Goal: Information Seeking & Learning: Learn about a topic

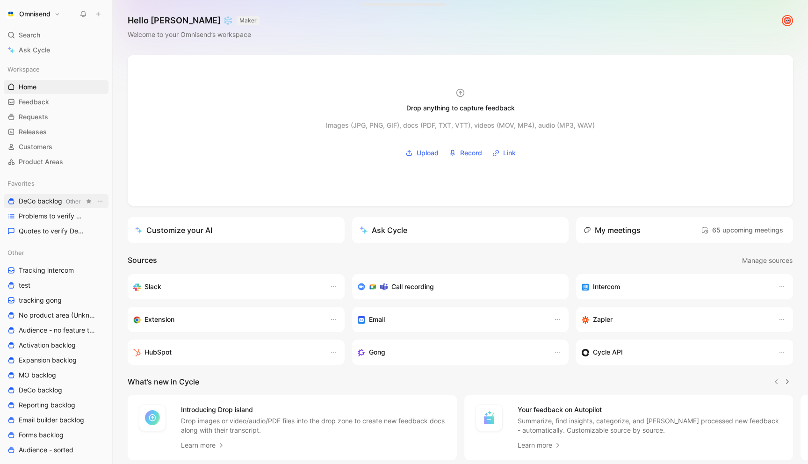
click at [36, 201] on span "DeCo backlog Other" at bounding box center [50, 201] width 62 height 10
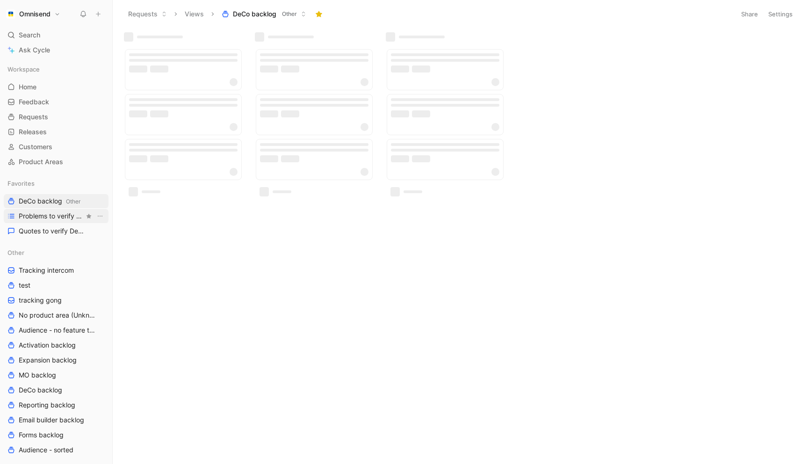
click at [34, 218] on span "Problems to verify DeCo" at bounding box center [51, 215] width 65 height 9
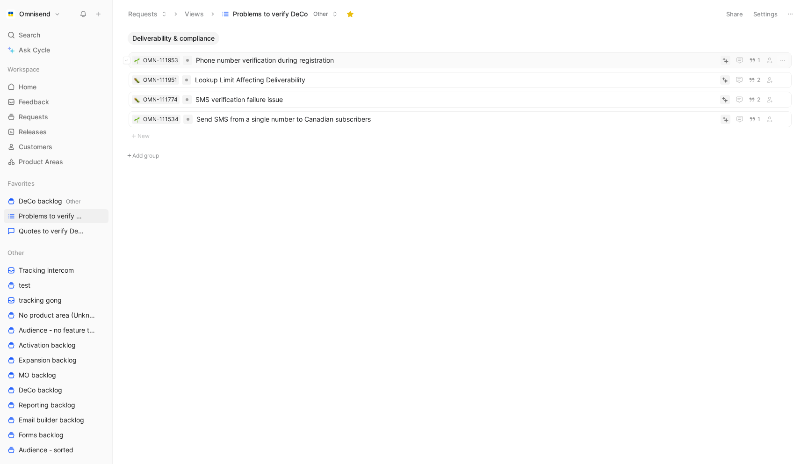
click at [348, 62] on span "Phone number verification during registration" at bounding box center [456, 60] width 521 height 11
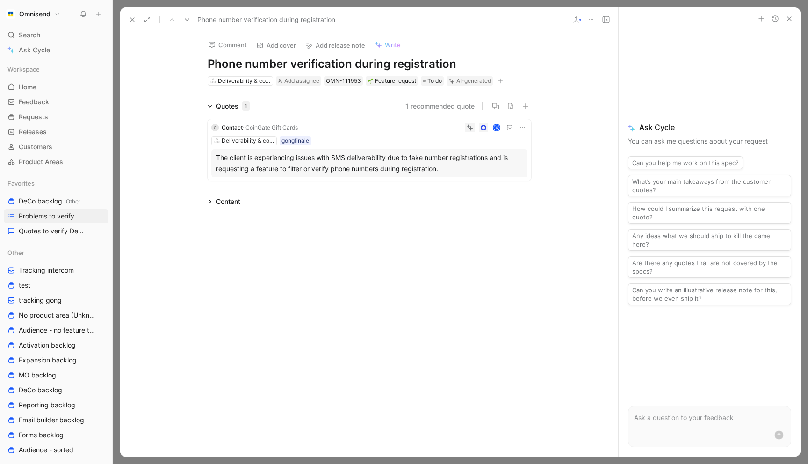
click at [791, 17] on use "button" at bounding box center [789, 19] width 4 height 4
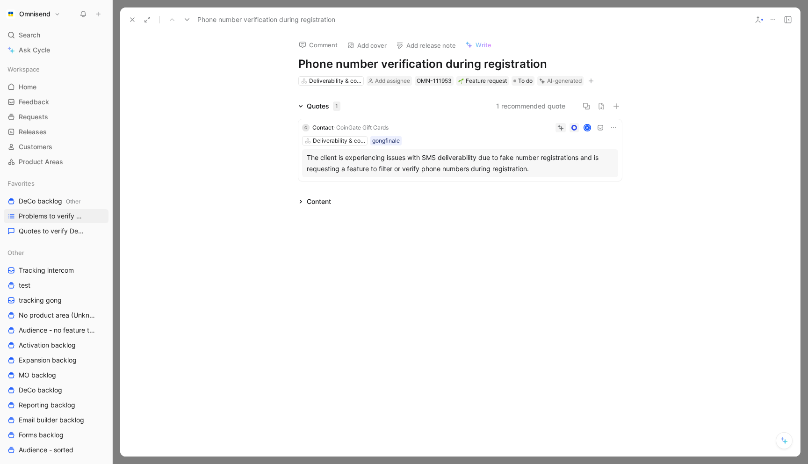
click at [135, 16] on icon at bounding box center [132, 19] width 7 height 7
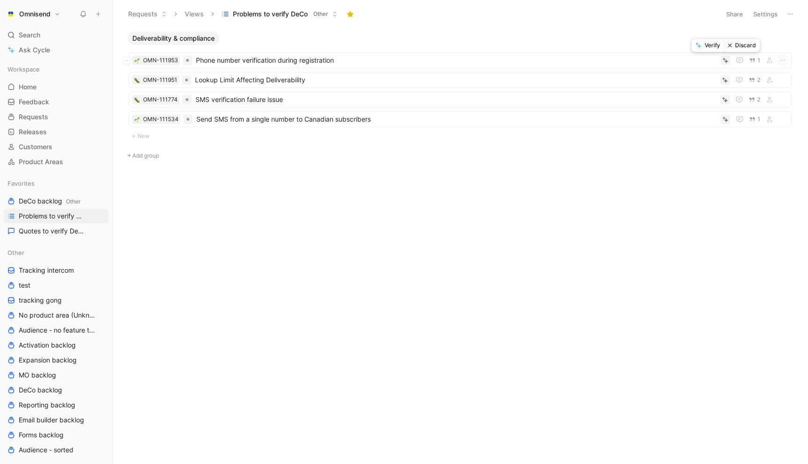
click at [712, 48] on button "Verify" at bounding box center [708, 45] width 32 height 13
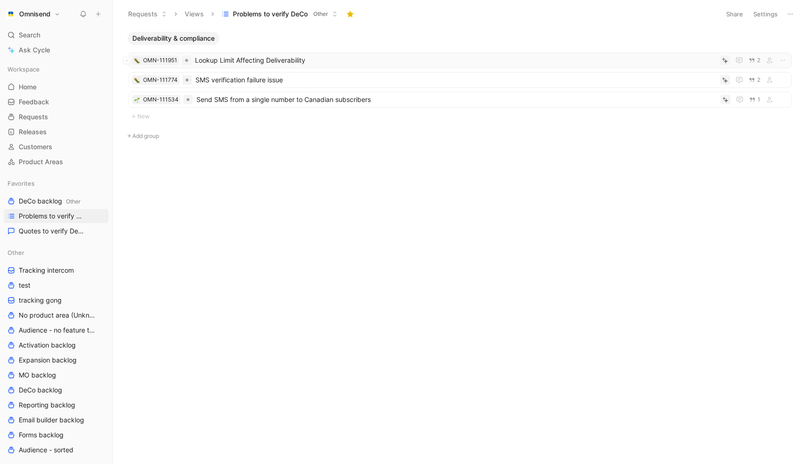
click at [302, 59] on span "Lookup Limit Affecting Deliverability" at bounding box center [455, 60] width 521 height 11
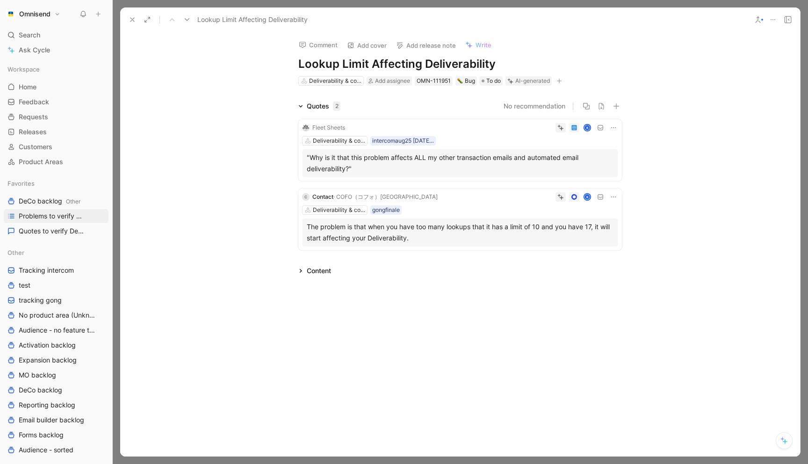
click at [132, 19] on icon at bounding box center [132, 19] width 7 height 7
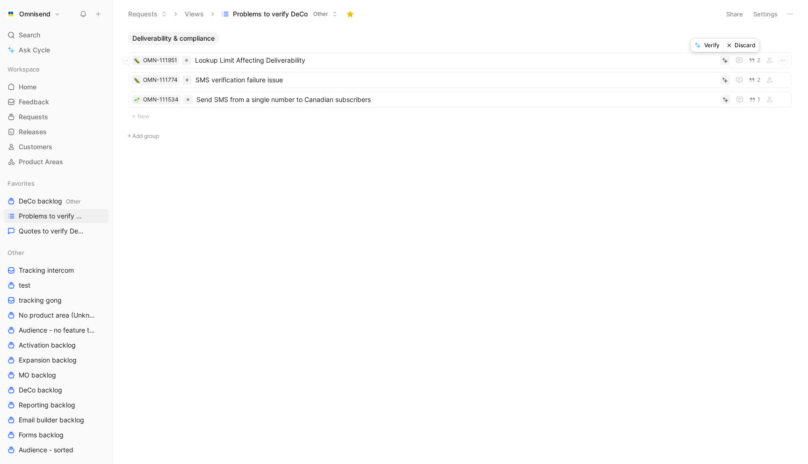
click at [707, 48] on button "Verify" at bounding box center [707, 45] width 32 height 13
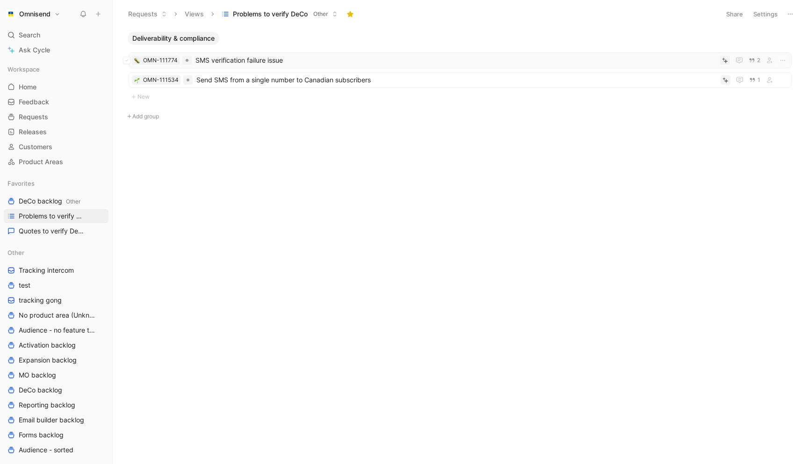
click at [311, 56] on span "SMS verification failure issue" at bounding box center [455, 60] width 521 height 11
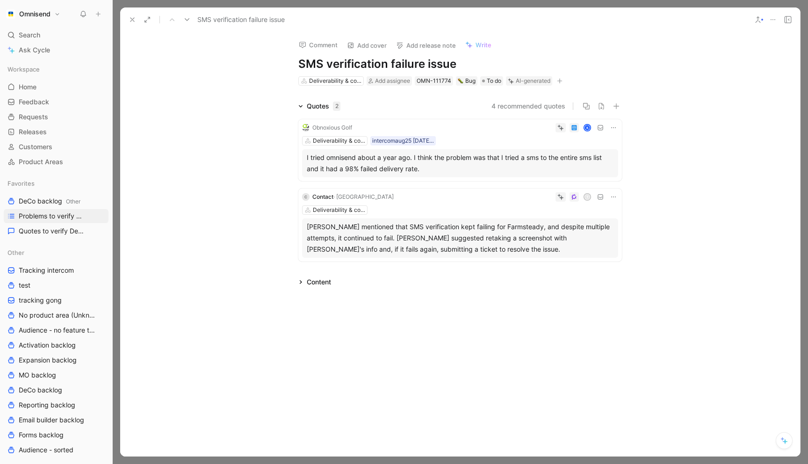
click at [132, 20] on icon at bounding box center [132, 19] width 7 height 7
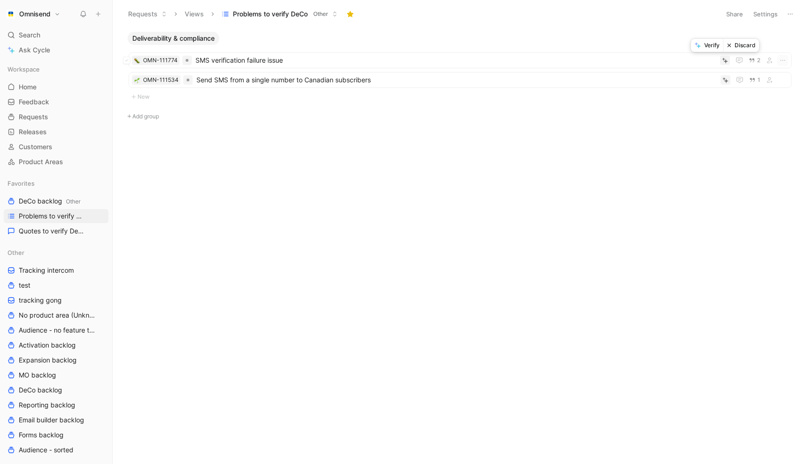
click at [734, 47] on button "Discard" at bounding box center [741, 45] width 36 height 13
click at [398, 62] on span "Send SMS from a single number to Canadian subscribers" at bounding box center [456, 60] width 520 height 11
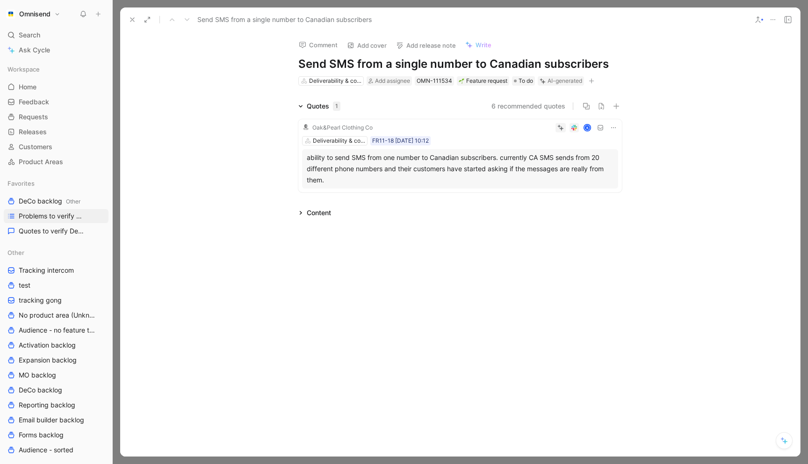
click at [130, 17] on icon at bounding box center [132, 19] width 7 height 7
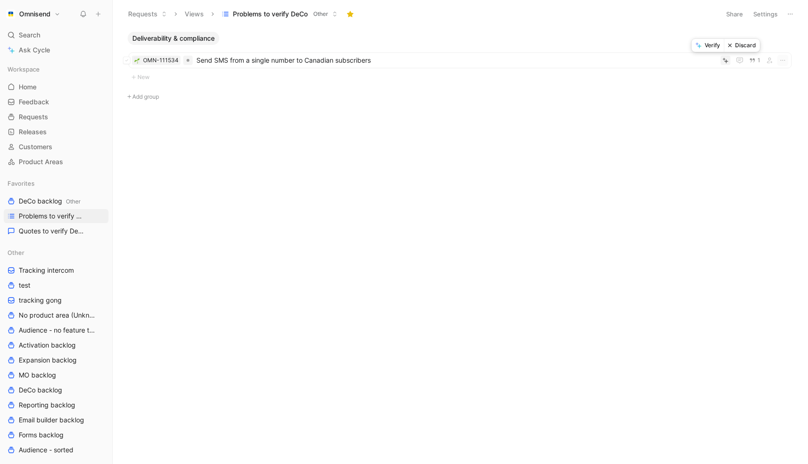
click at [706, 44] on button "Verify" at bounding box center [708, 45] width 32 height 13
click at [31, 232] on span "Quotes to verify DeCo" at bounding box center [51, 230] width 65 height 9
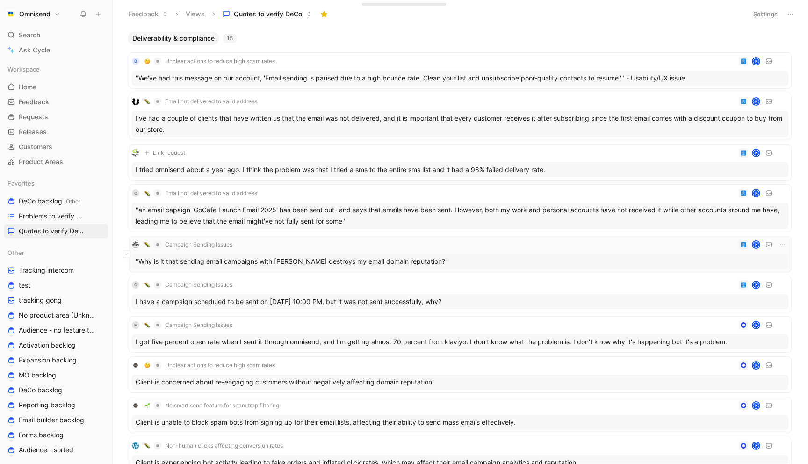
scroll to position [302, 0]
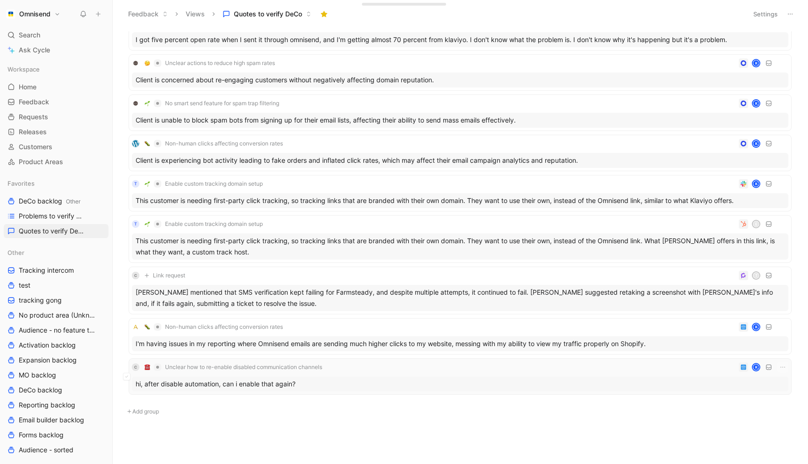
click at [699, 368] on div "C Unclear how to re-enable disabled communication channels K" at bounding box center [460, 366] width 656 height 11
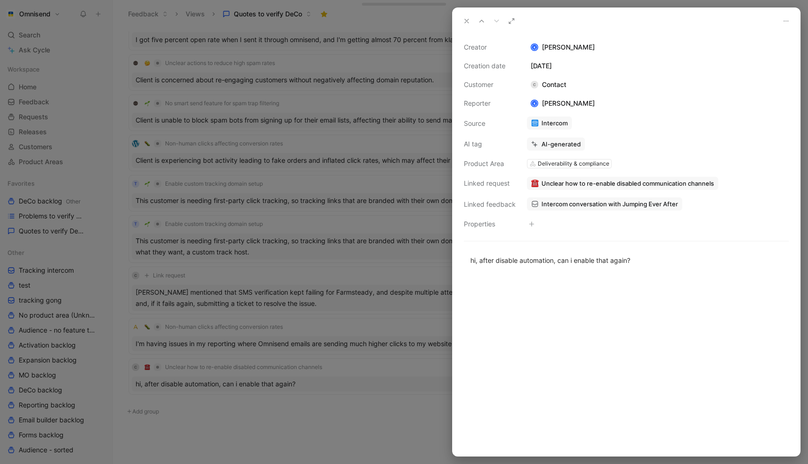
click at [389, 228] on div at bounding box center [404, 232] width 808 height 464
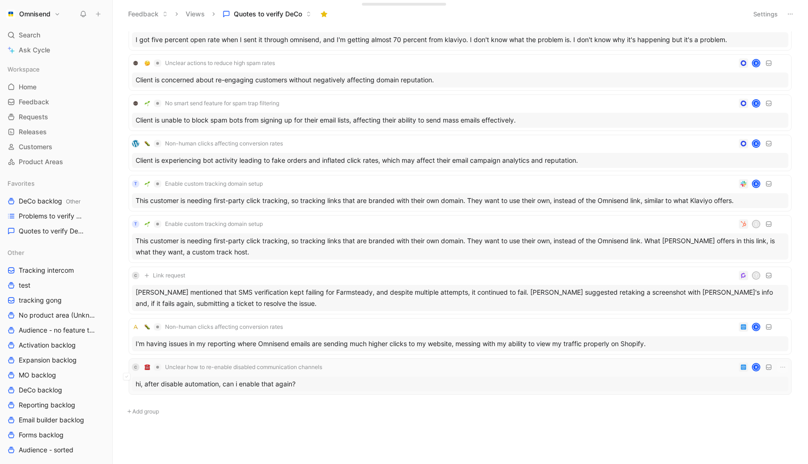
click at [364, 363] on div "C Unclear how to re-enable disabled communication channels K" at bounding box center [460, 366] width 656 height 11
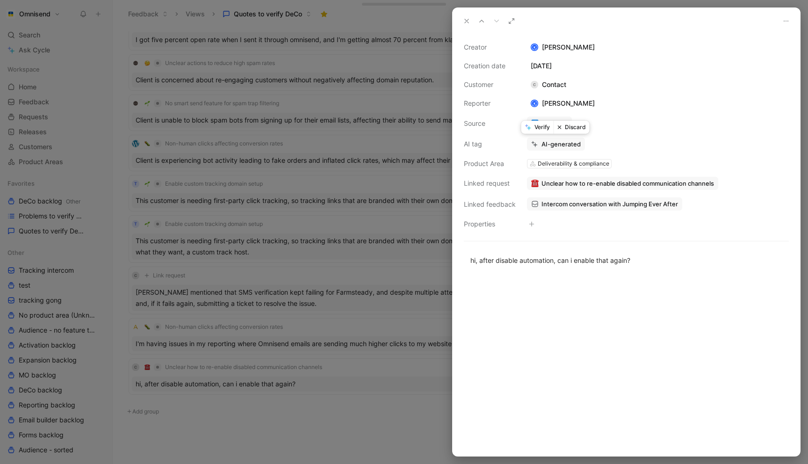
click at [538, 131] on button "Verify" at bounding box center [537, 127] width 32 height 13
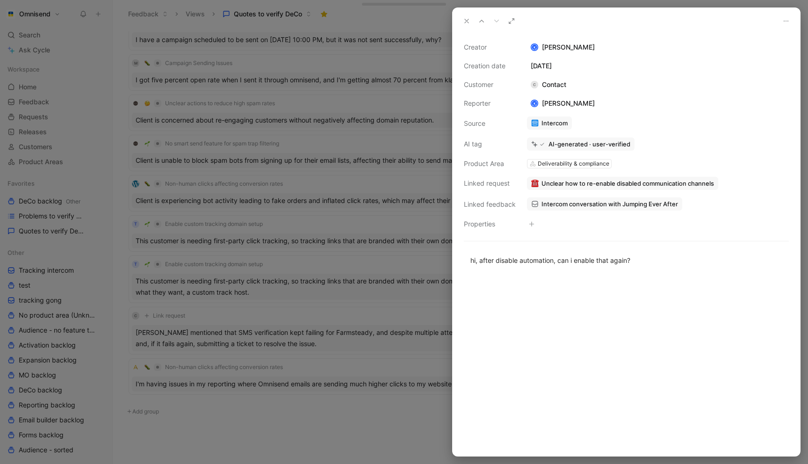
click at [427, 144] on div at bounding box center [404, 232] width 808 height 464
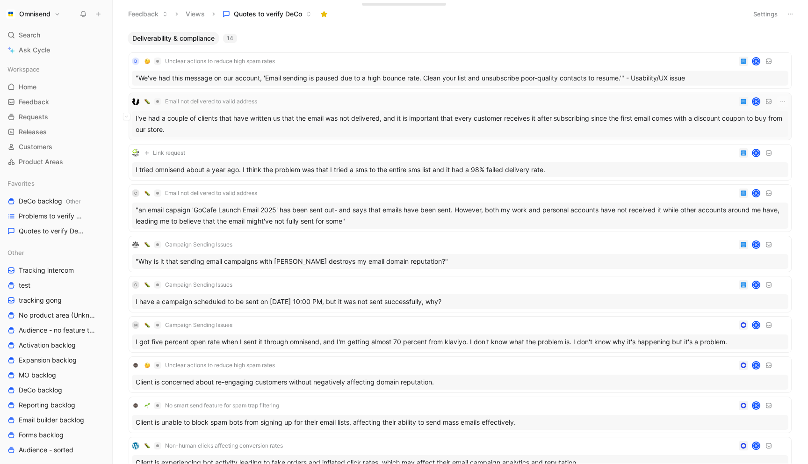
click at [353, 101] on div "Email not delivered to valid address K" at bounding box center [460, 101] width 656 height 11
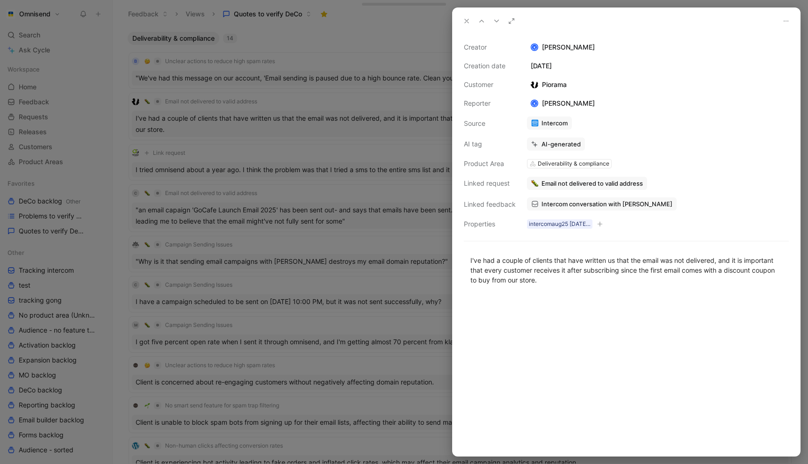
click at [415, 123] on div at bounding box center [404, 232] width 808 height 464
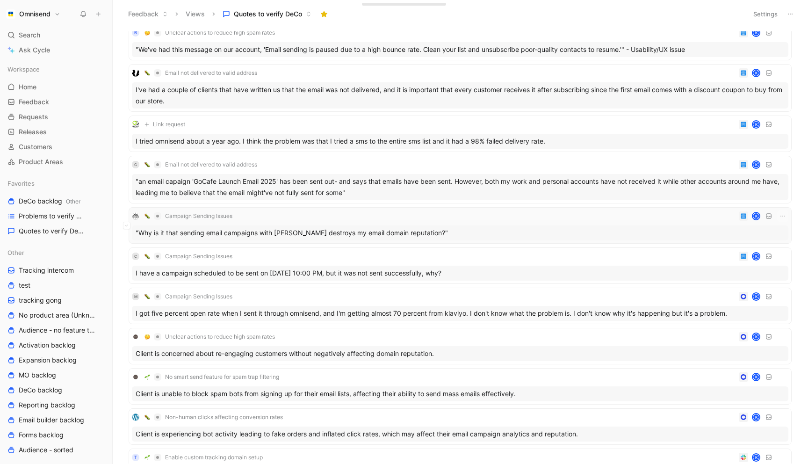
scroll to position [29, 0]
click at [470, 261] on div "C Campaign Sending Issues K" at bounding box center [460, 255] width 656 height 11
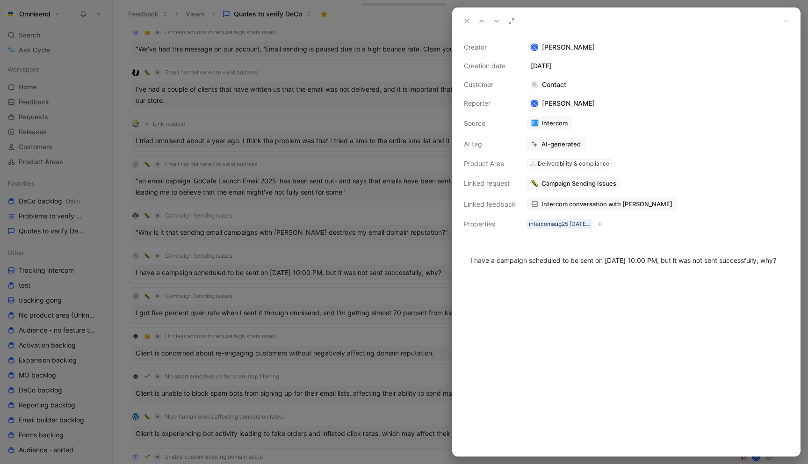
click at [423, 232] on div at bounding box center [404, 232] width 808 height 464
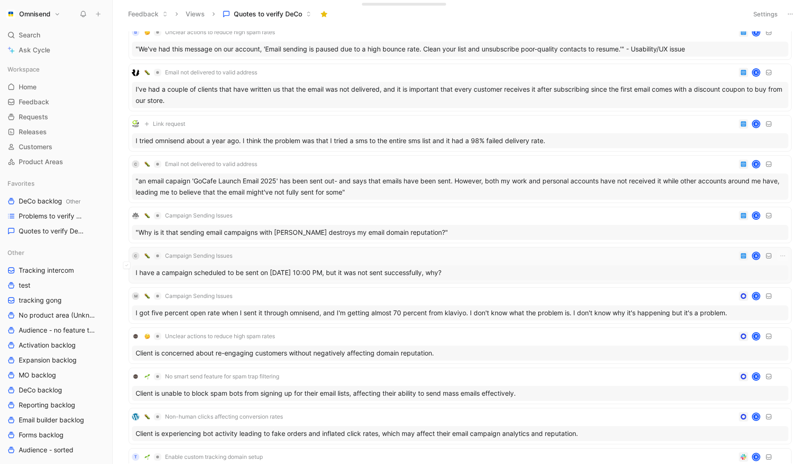
click at [705, 254] on div "C Campaign Sending Issues K" at bounding box center [460, 255] width 656 height 11
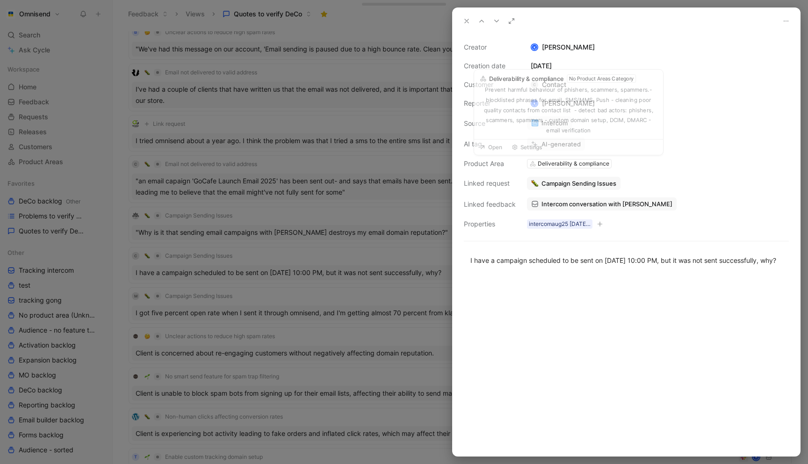
click at [547, 164] on div "Deliverability & compliance" at bounding box center [574, 163] width 72 height 9
click at [531, 166] on use at bounding box center [532, 163] width 5 height 5
click at [531, 165] on use at bounding box center [532, 163] width 5 height 5
click at [569, 164] on div "Deliverability & compliance" at bounding box center [574, 163] width 72 height 9
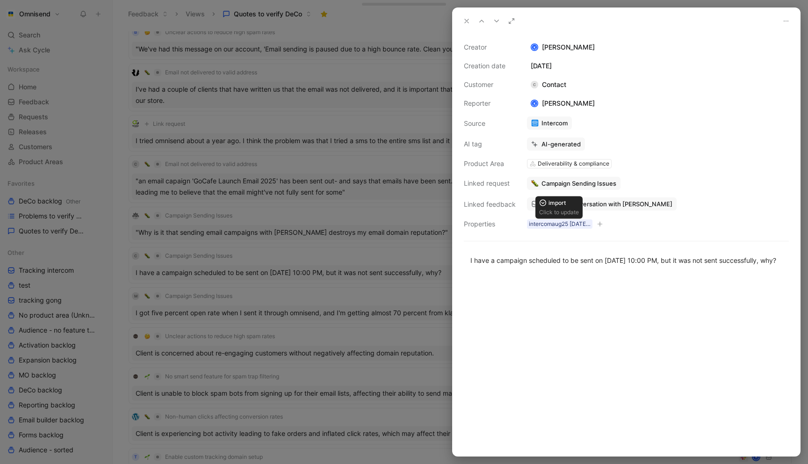
click at [433, 219] on div at bounding box center [404, 232] width 808 height 464
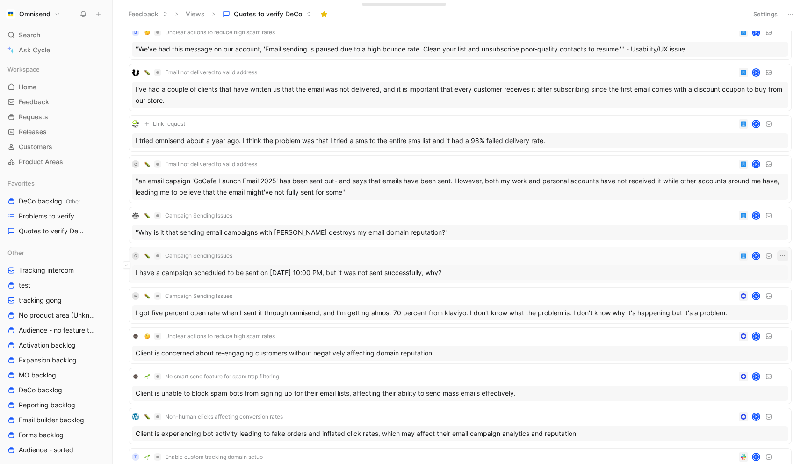
click at [779, 255] on icon "button" at bounding box center [782, 255] width 7 height 7
click at [754, 274] on div "Edit property" at bounding box center [741, 273] width 85 height 11
click at [599, 254] on div "C Campaign Sending Issues K" at bounding box center [460, 255] width 656 height 11
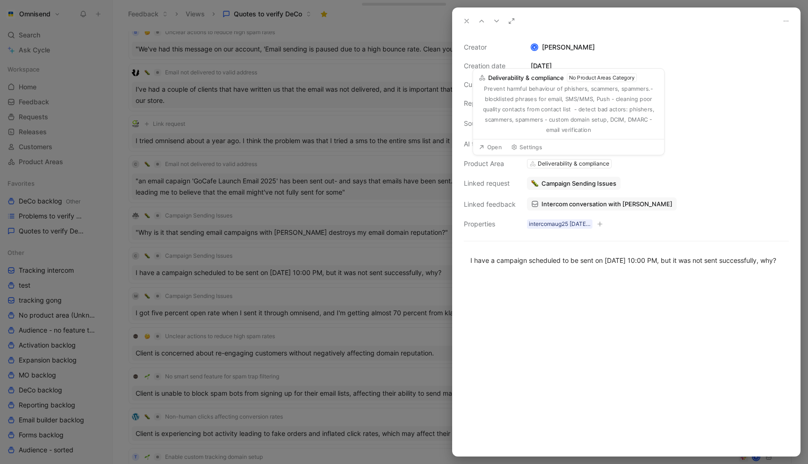
click at [534, 164] on use at bounding box center [532, 163] width 5 height 5
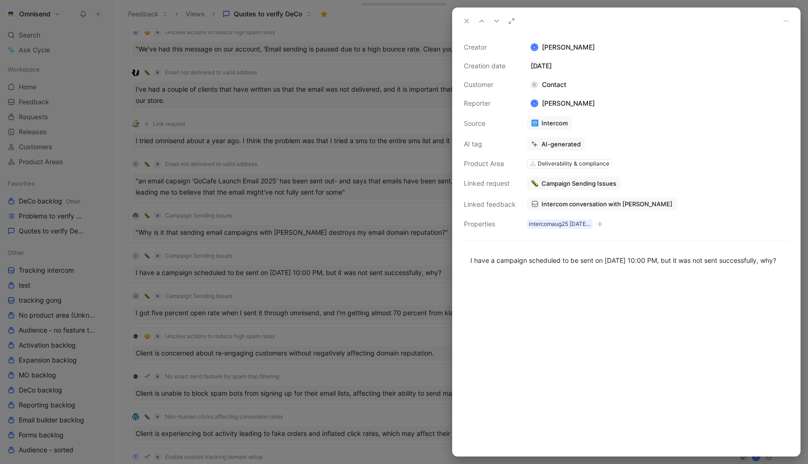
click at [561, 163] on div "Deliverability & compliance" at bounding box center [574, 163] width 72 height 9
click at [536, 188] on button "Campaign Sending Issues" at bounding box center [574, 183] width 94 height 13
click at [588, 187] on button "Campaign Sending Issues" at bounding box center [574, 183] width 94 height 13
